Goal: Entertainment & Leisure: Browse casually

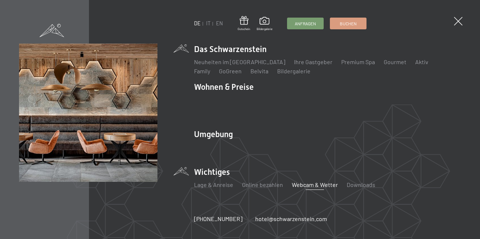
click at [312, 181] on link "Webcam & Wetter" at bounding box center [315, 184] width 46 height 7
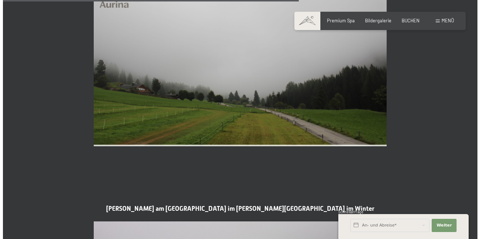
scroll to position [1317, 0]
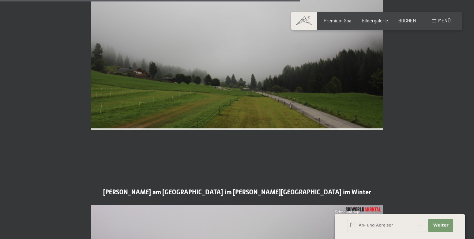
click at [446, 20] on span "Menü" at bounding box center [444, 21] width 12 height 6
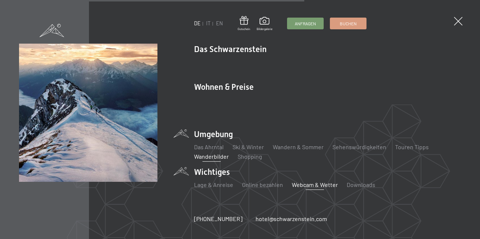
click at [203, 153] on link "Wanderbilder" at bounding box center [211, 156] width 35 height 7
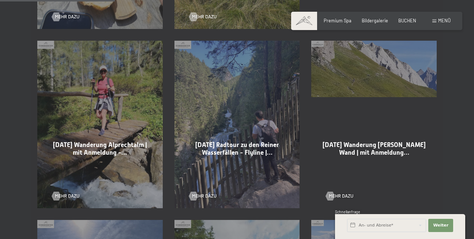
scroll to position [402, 0]
